Goal: Navigation & Orientation: Find specific page/section

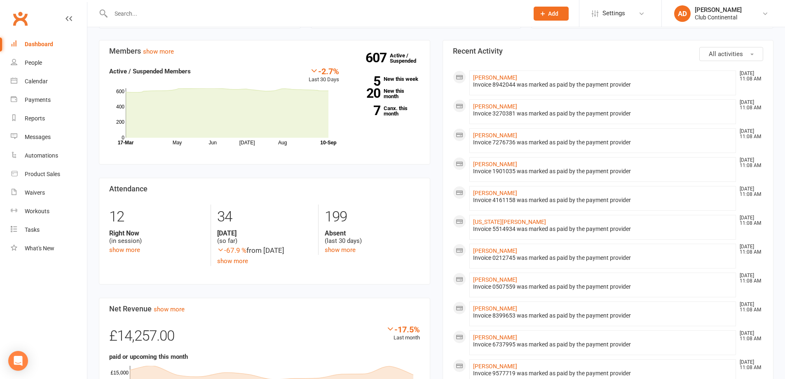
scroll to position [41, 0]
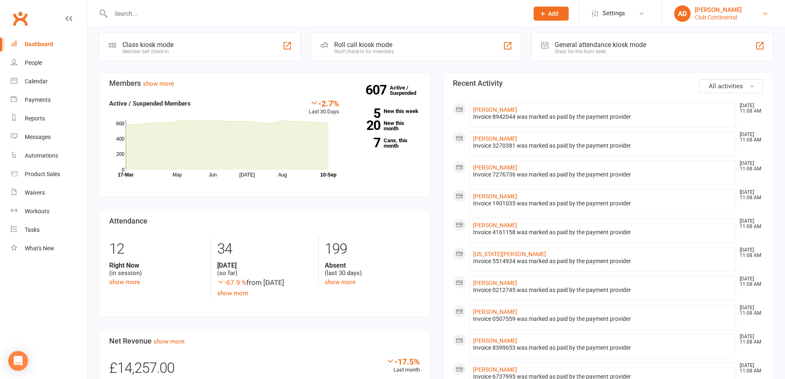
click at [700, 15] on div "Club Continental" at bounding box center [717, 17] width 47 height 7
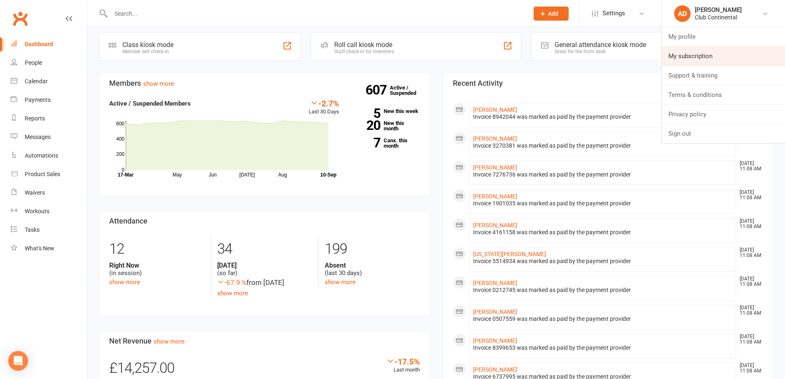
click at [702, 56] on link "My subscription" at bounding box center [723, 56] width 123 height 19
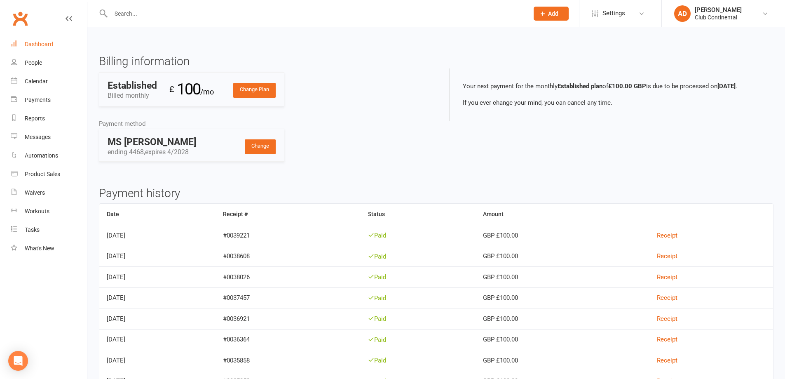
click at [50, 42] on div "Dashboard" at bounding box center [39, 44] width 28 height 7
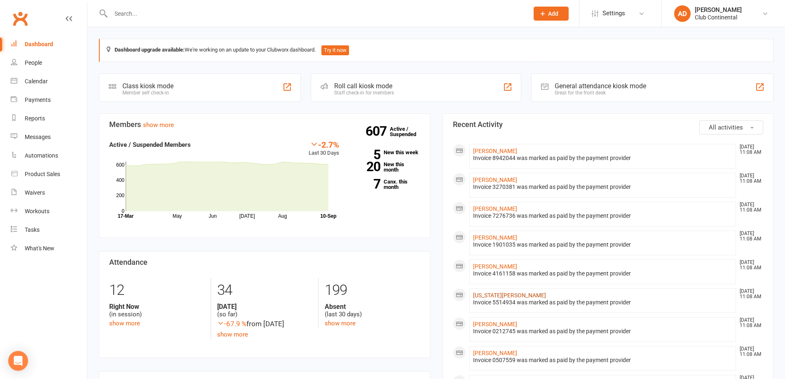
drag, startPoint x: 498, startPoint y: 295, endPoint x: 529, endPoint y: 293, distance: 31.0
click at [498, 295] on link "Georgia Martin" at bounding box center [509, 295] width 73 height 7
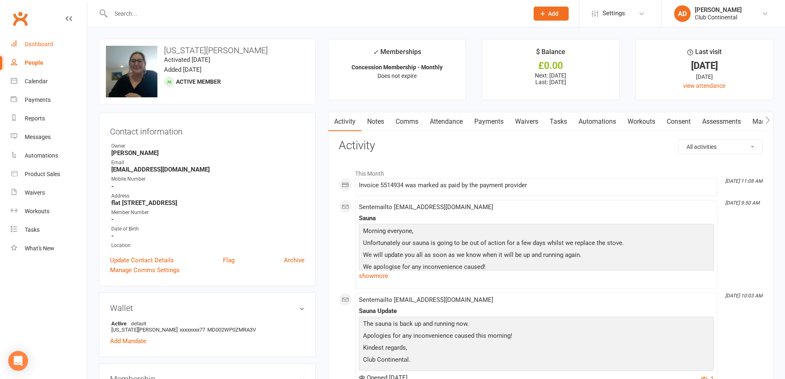
click at [36, 44] on div "Dashboard" at bounding box center [39, 44] width 28 height 7
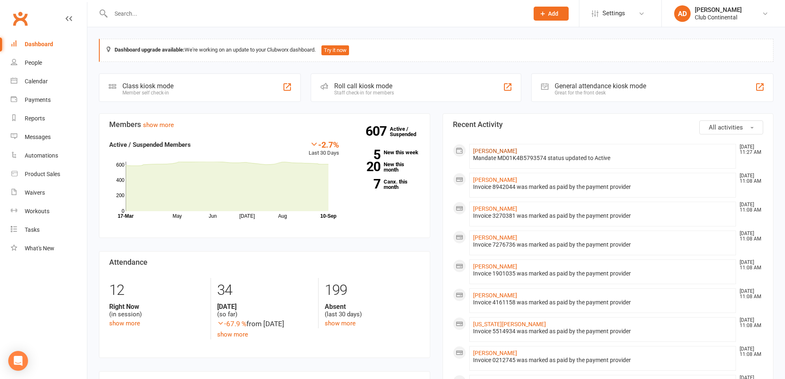
click at [495, 149] on link "[PERSON_NAME]" at bounding box center [495, 150] width 44 height 7
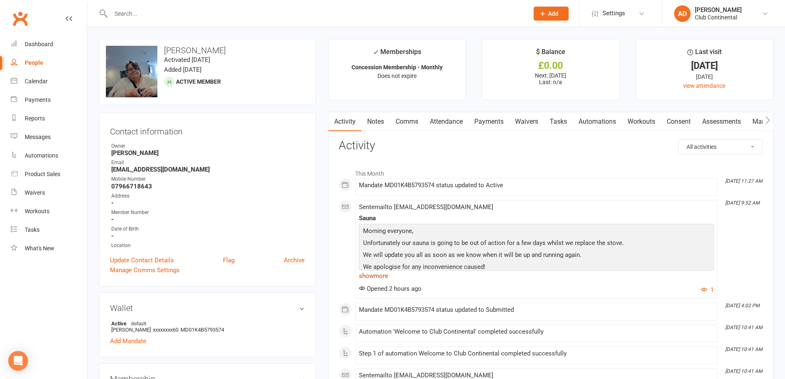
click at [376, 274] on link "show more" at bounding box center [536, 276] width 355 height 12
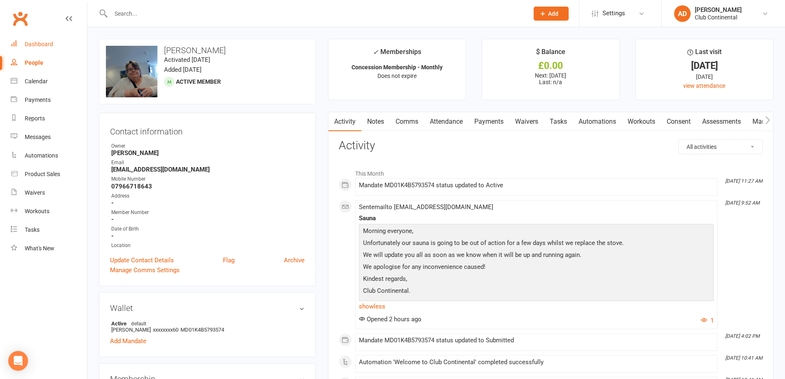
click at [46, 41] on div "Dashboard" at bounding box center [39, 44] width 28 height 7
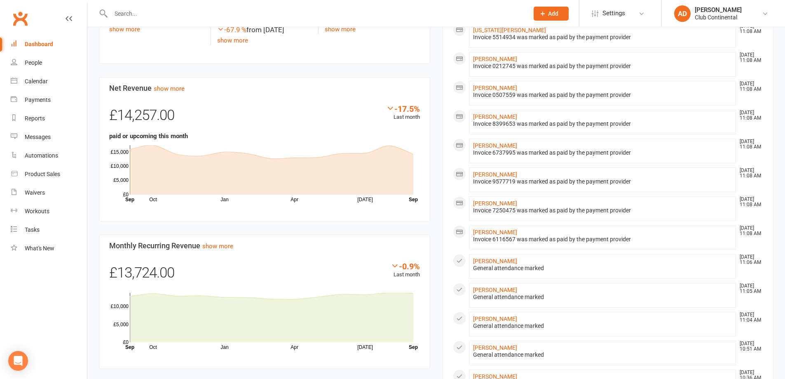
scroll to position [404, 0]
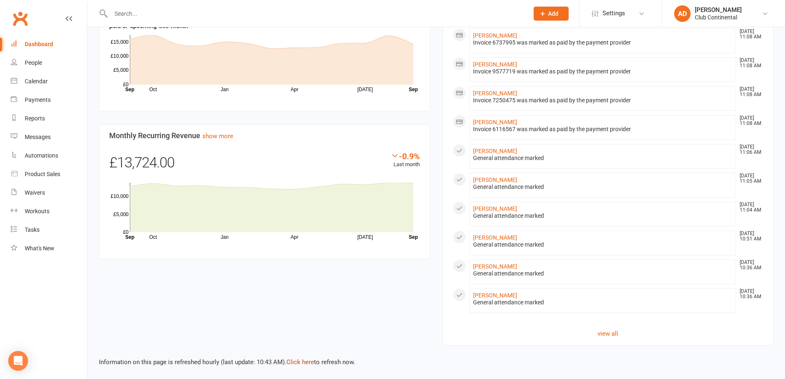
click at [306, 359] on link "Click here" at bounding box center [300, 361] width 28 height 7
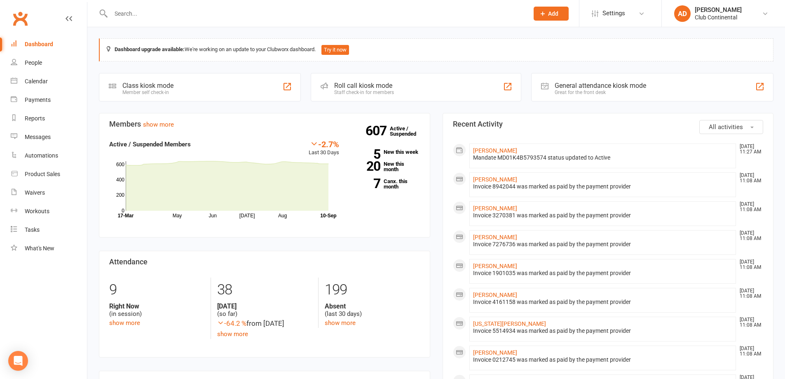
scroll to position [0, 0]
